Goal: Information Seeking & Learning: Learn about a topic

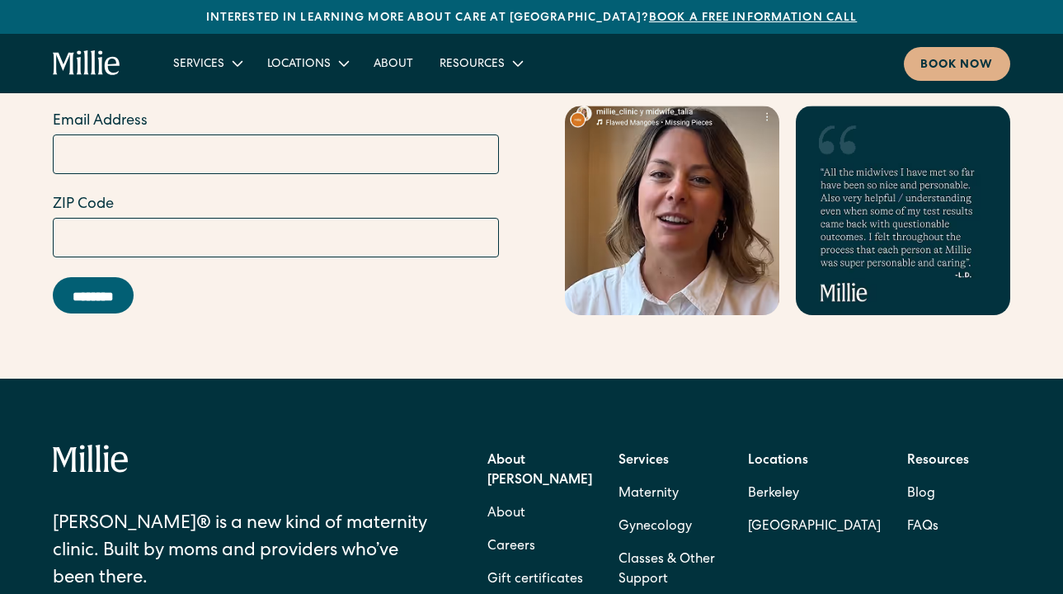
scroll to position [6391, 0]
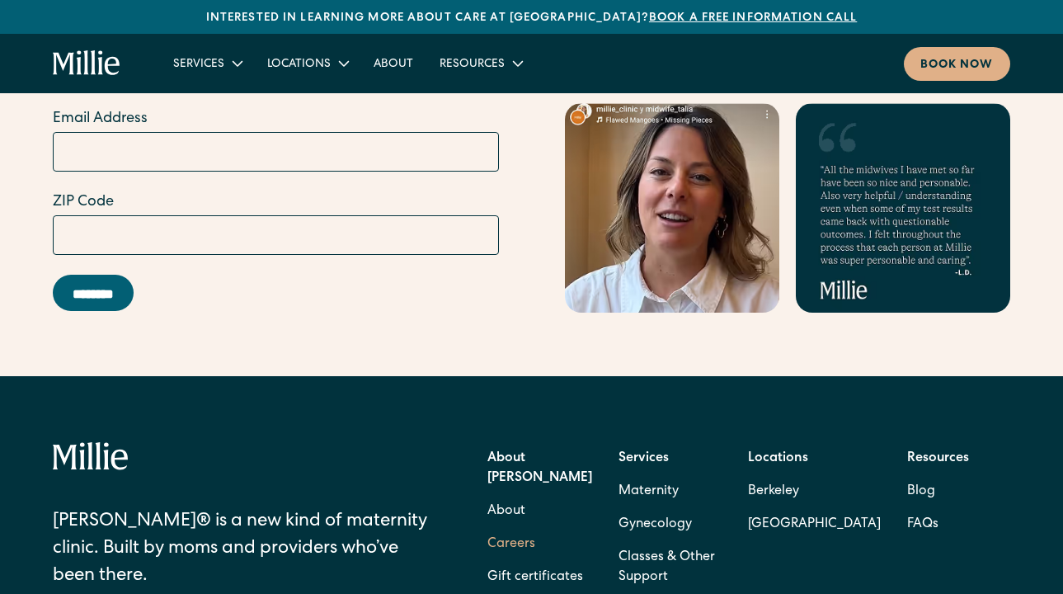
click at [503, 528] on link "Careers" at bounding box center [511, 544] width 48 height 33
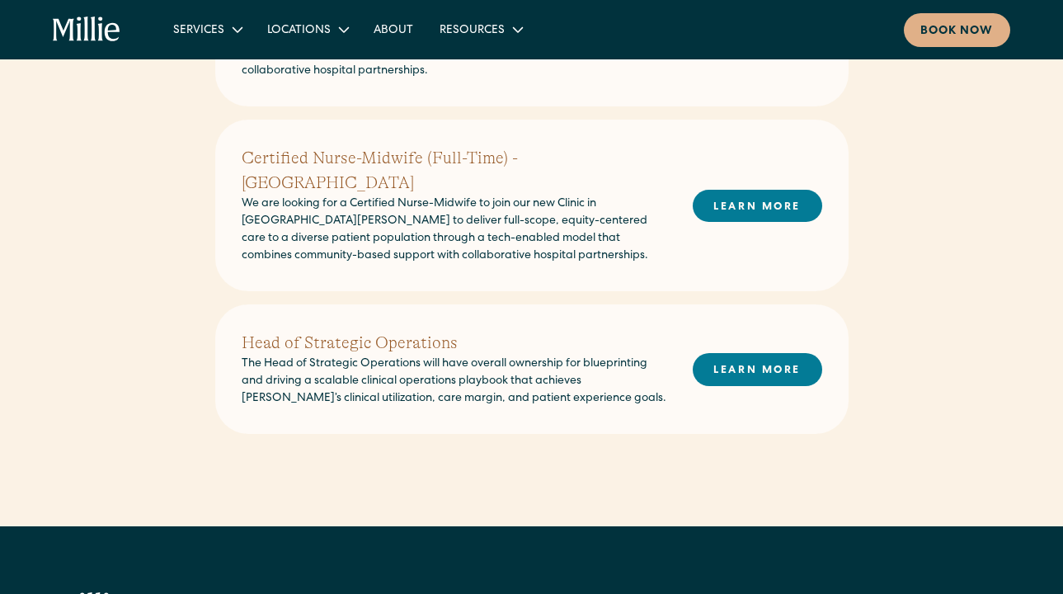
scroll to position [706, 0]
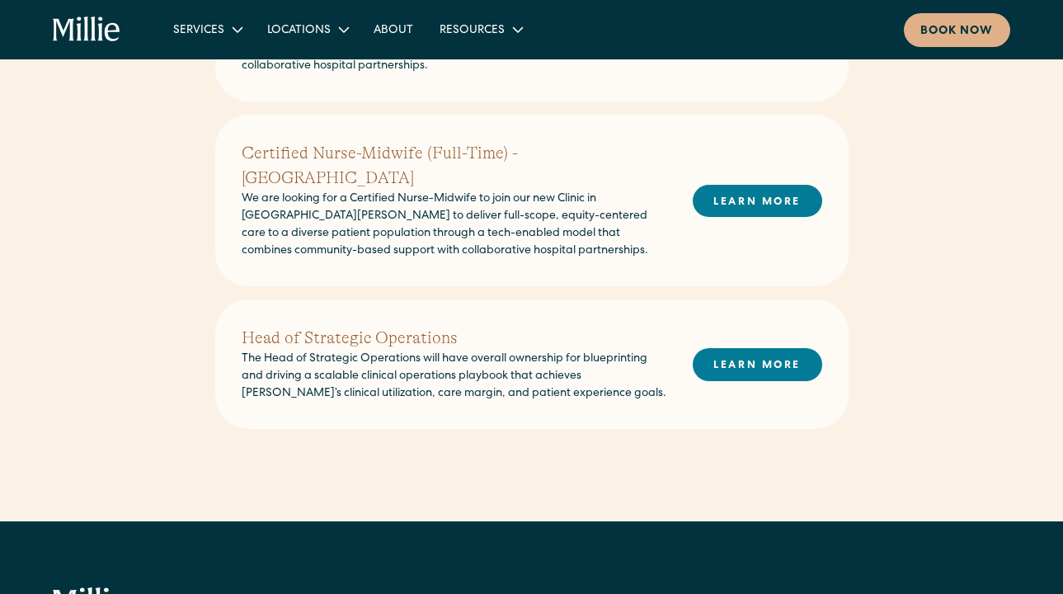
click at [635, 230] on p "We are looking for a Certified Nurse-Midwife to join our new Clinic in San Jose…" at bounding box center [454, 224] width 425 height 69
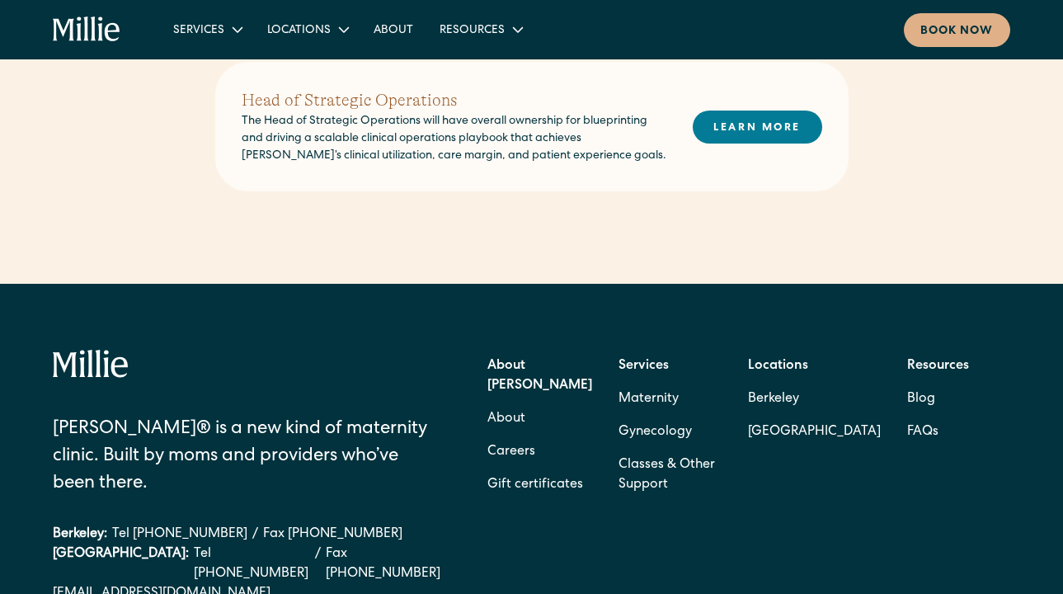
scroll to position [946, 0]
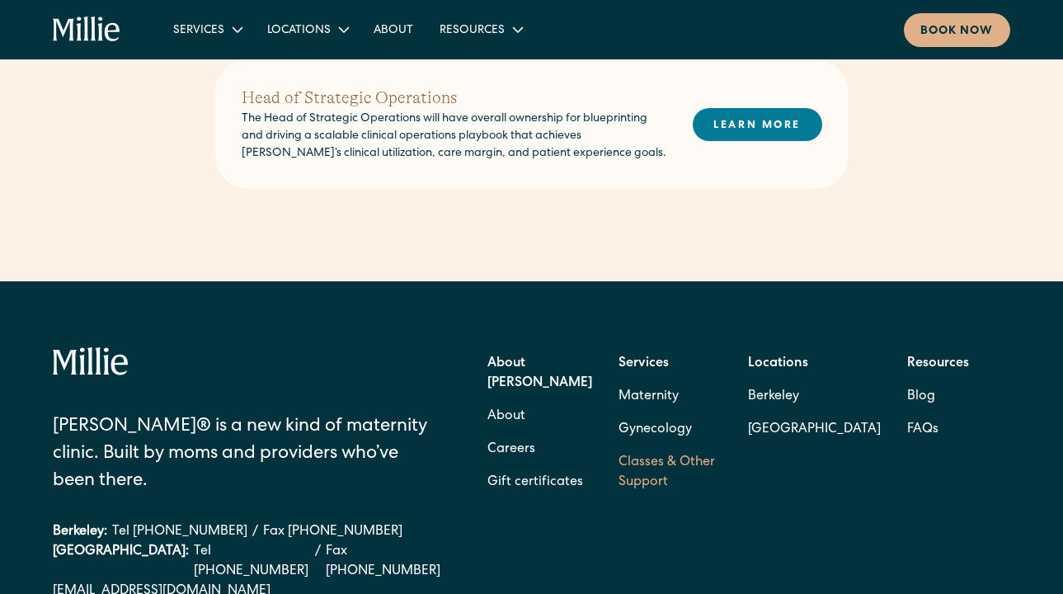
click at [631, 446] on link "Classes & Other Support" at bounding box center [669, 472] width 103 height 53
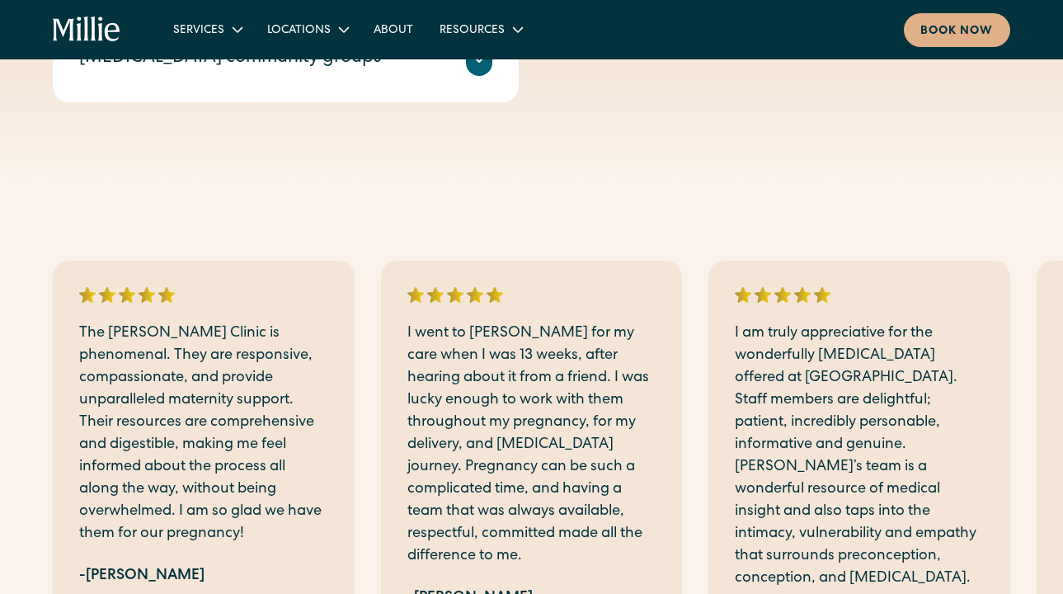
scroll to position [1053, 0]
